Goal: Find specific page/section: Find specific page/section

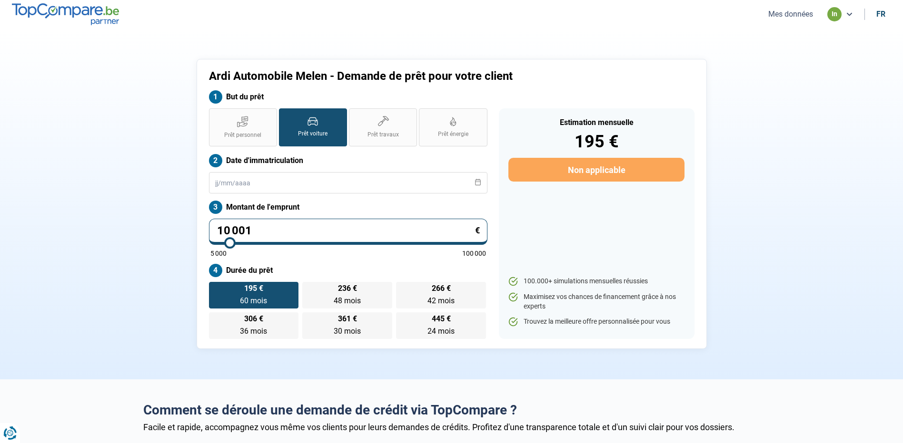
click at [778, 11] on button "Mes données" at bounding box center [790, 14] width 50 height 10
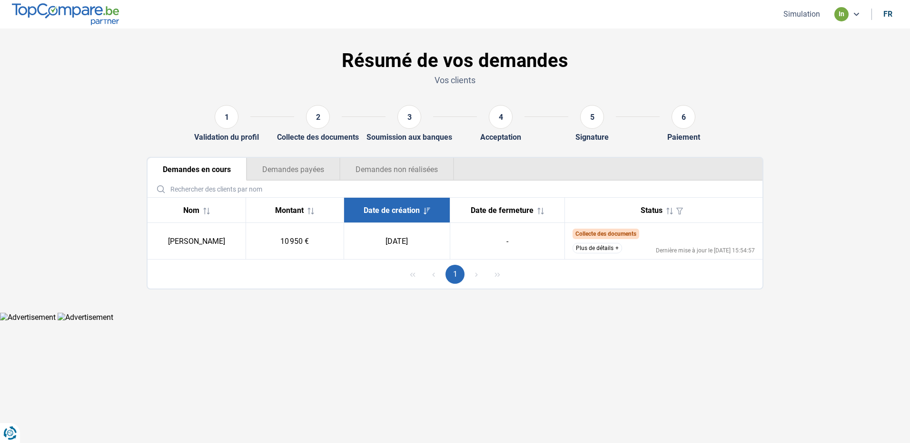
click at [591, 247] on button "Plus de détails" at bounding box center [596, 248] width 49 height 10
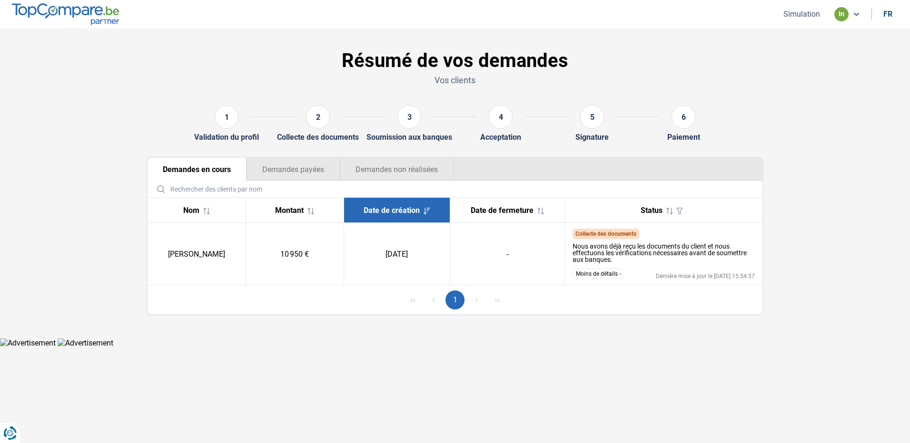
click at [290, 177] on button "Demandes payées" at bounding box center [292, 169] width 93 height 23
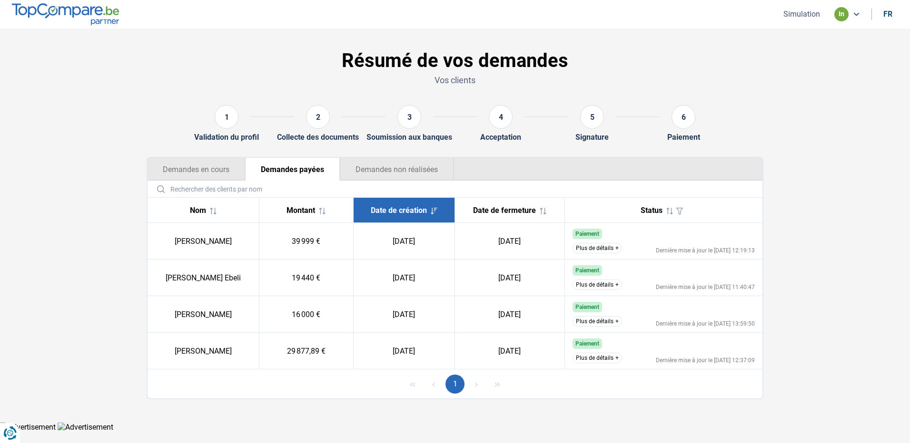
click at [353, 172] on button "Demandes non réalisées" at bounding box center [397, 169] width 114 height 23
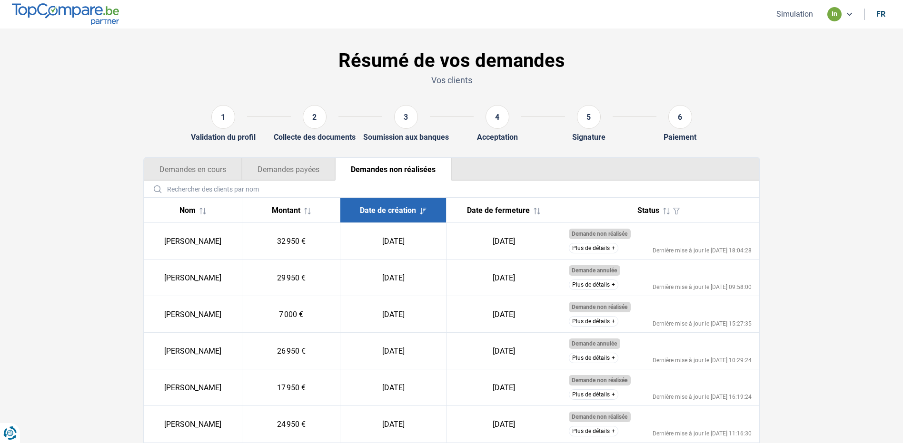
click at [198, 175] on button "Demandes en cours" at bounding box center [193, 169] width 98 height 23
